Goal: Task Accomplishment & Management: Manage account settings

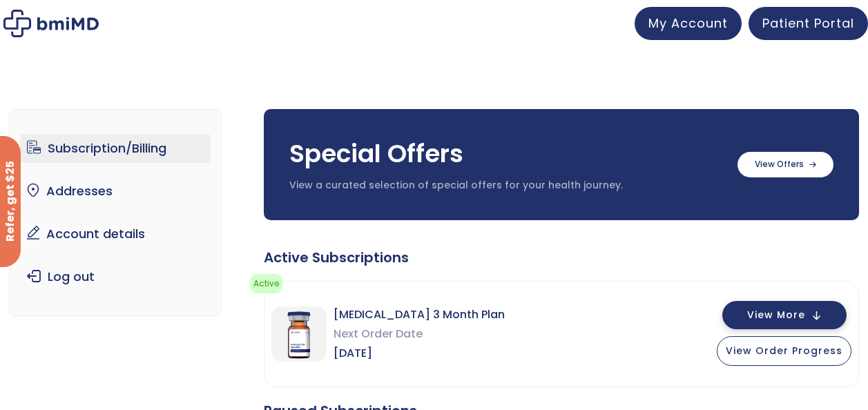
click at [817, 318] on button "View More" at bounding box center [785, 315] width 124 height 28
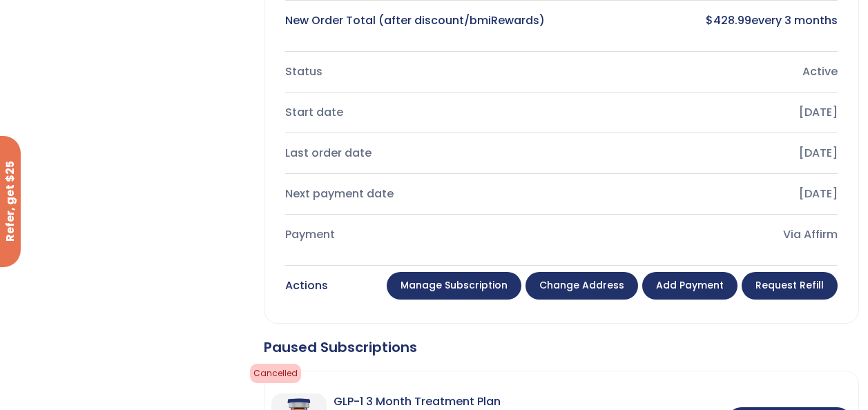
scroll to position [553, 0]
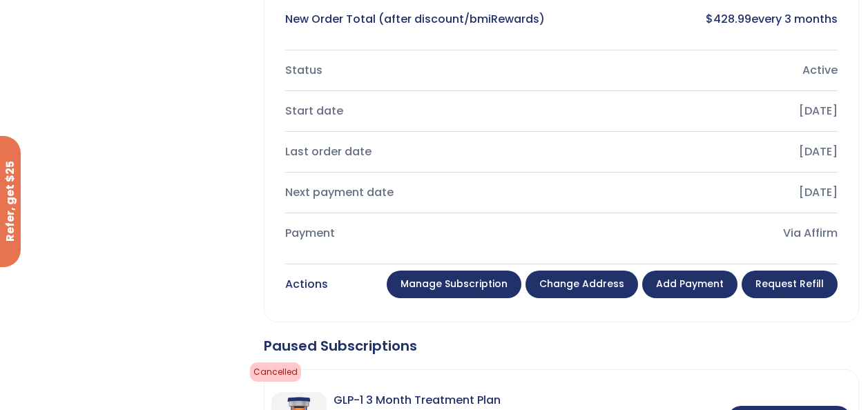
click at [705, 283] on link "Add payment" at bounding box center [689, 285] width 95 height 28
